Goal: Download file/media

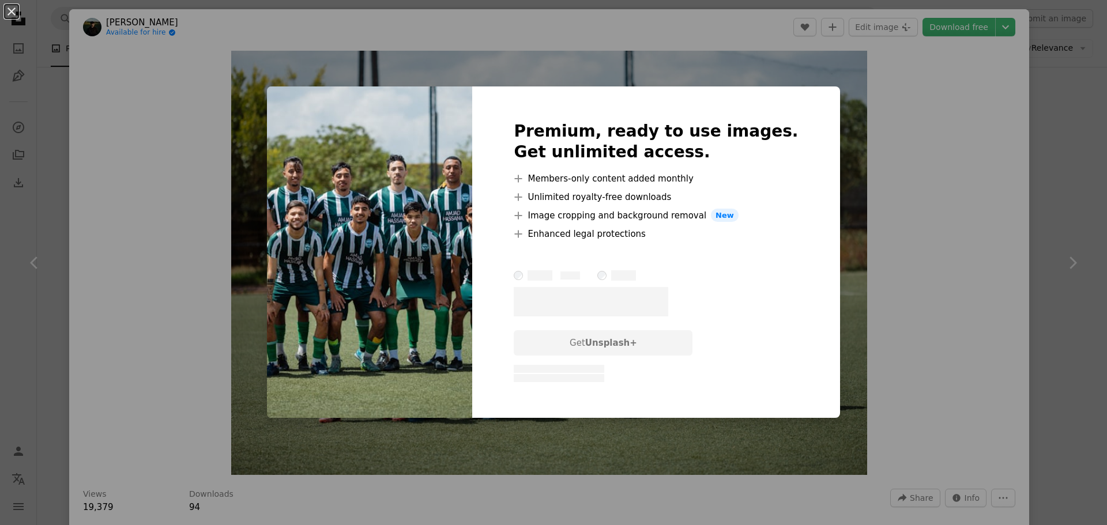
scroll to position [865, 0]
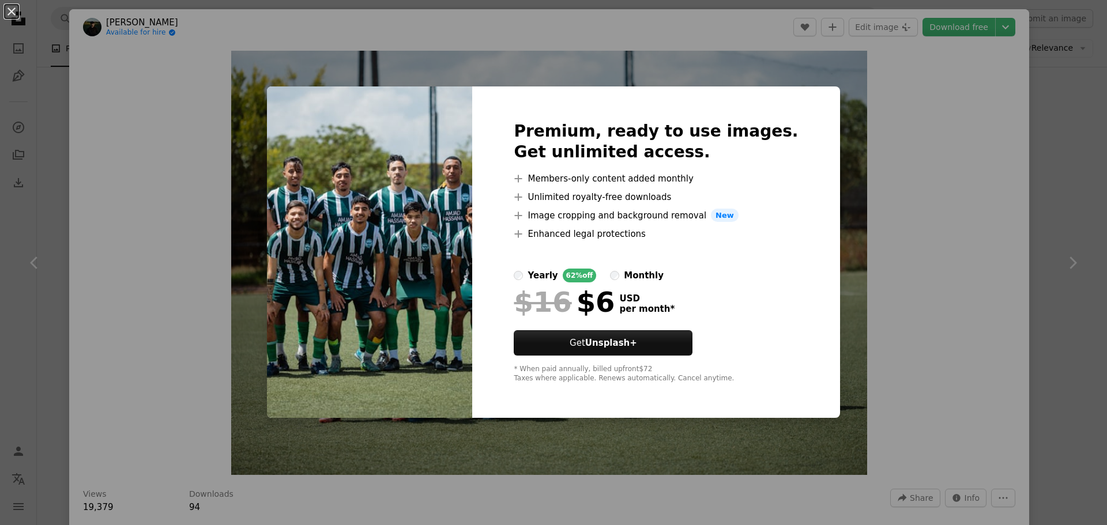
click at [868, 370] on div "An X shape Premium, ready to use images. Get unlimited access. A plus sign Memb…" at bounding box center [553, 262] width 1107 height 525
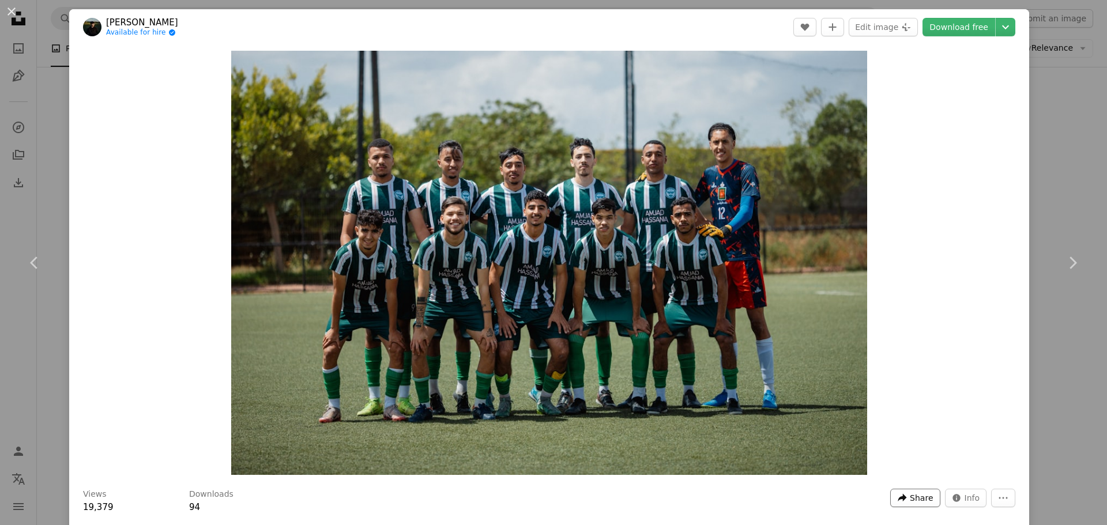
click at [915, 498] on span "Share" at bounding box center [921, 498] width 23 height 17
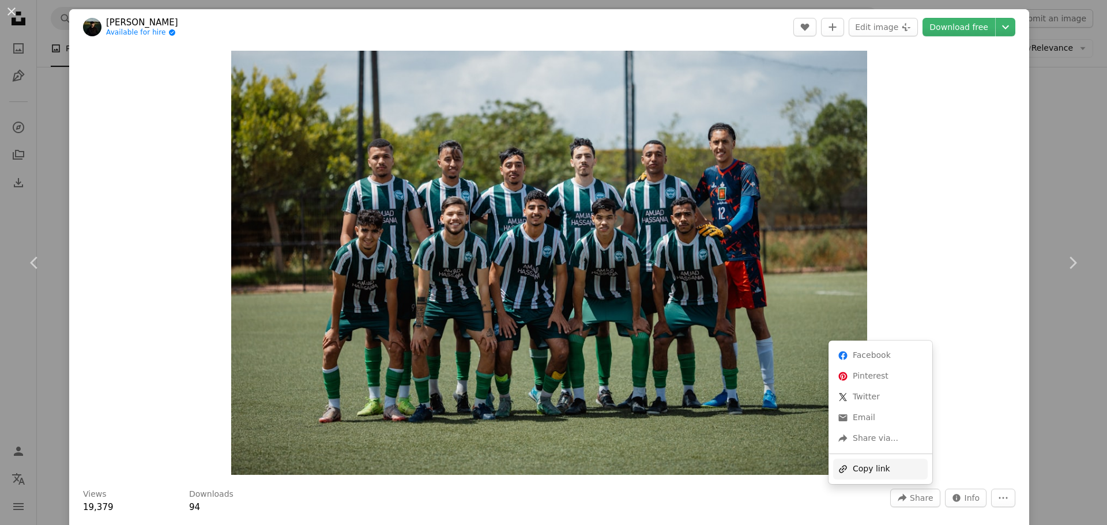
click at [876, 468] on div "A URL sharing icon (chains) Copy link" at bounding box center [880, 469] width 95 height 21
